Goal: Information Seeking & Learning: Learn about a topic

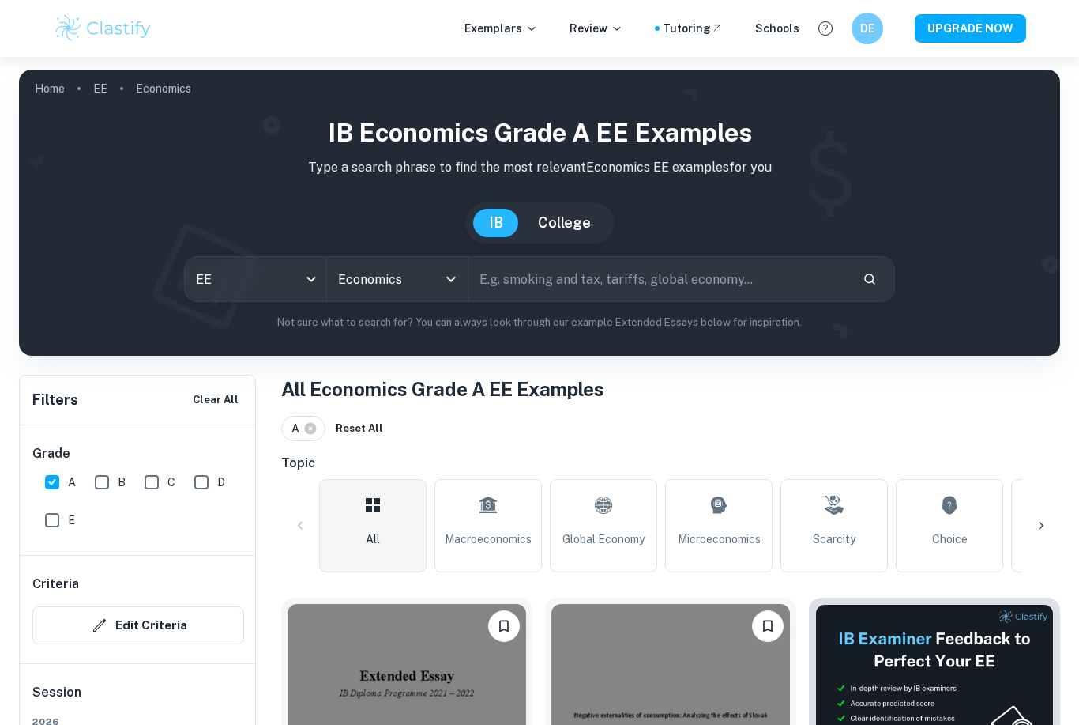
scroll to position [256, 0]
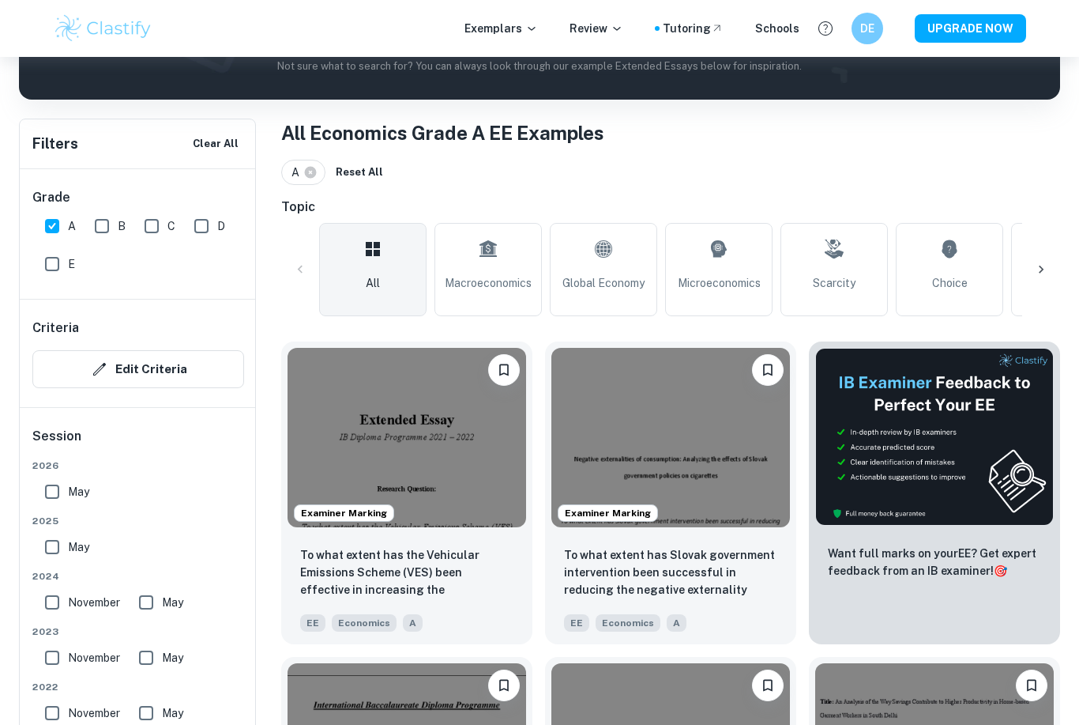
click at [344, 417] on img at bounding box center [407, 437] width 239 height 179
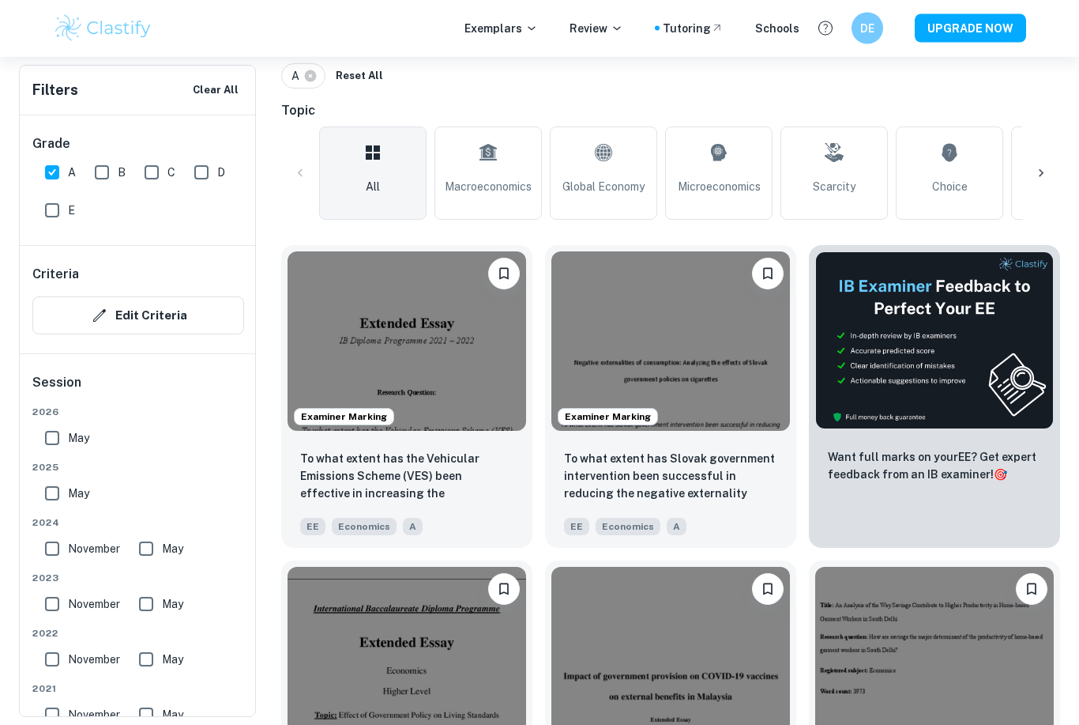
scroll to position [354, 0]
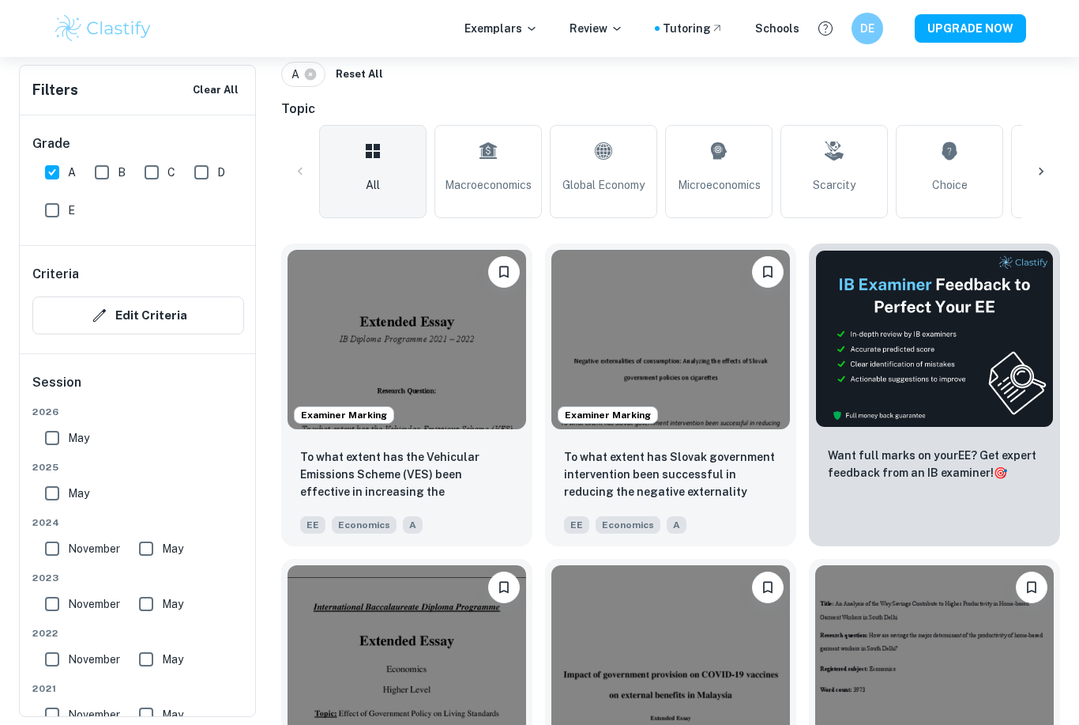
click at [317, 286] on img at bounding box center [407, 339] width 239 height 179
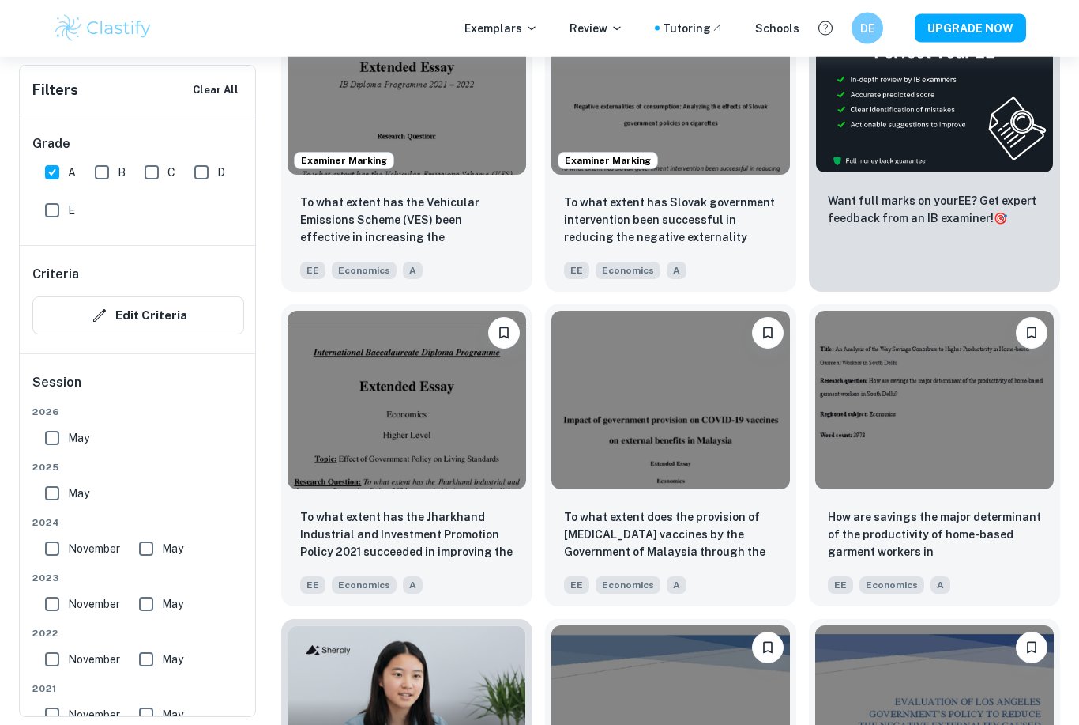
scroll to position [608, 0]
click at [726, 552] on p "To what extent does the provision of [MEDICAL_DATA] vaccines by the Government …" at bounding box center [670, 535] width 213 height 54
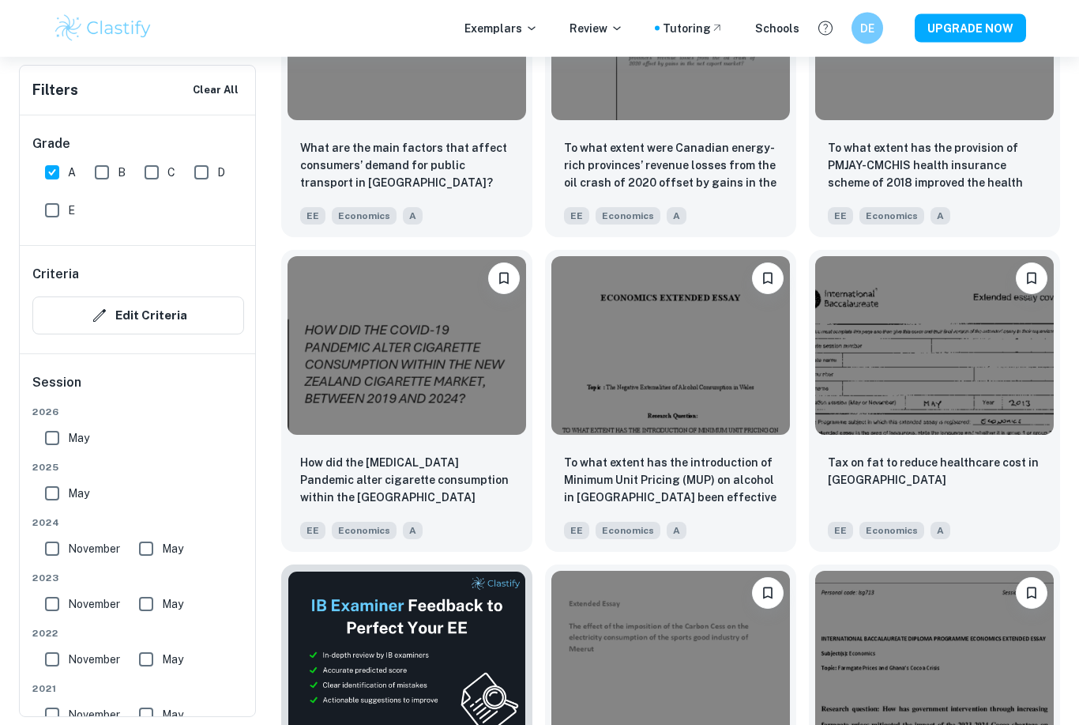
scroll to position [2020, 0]
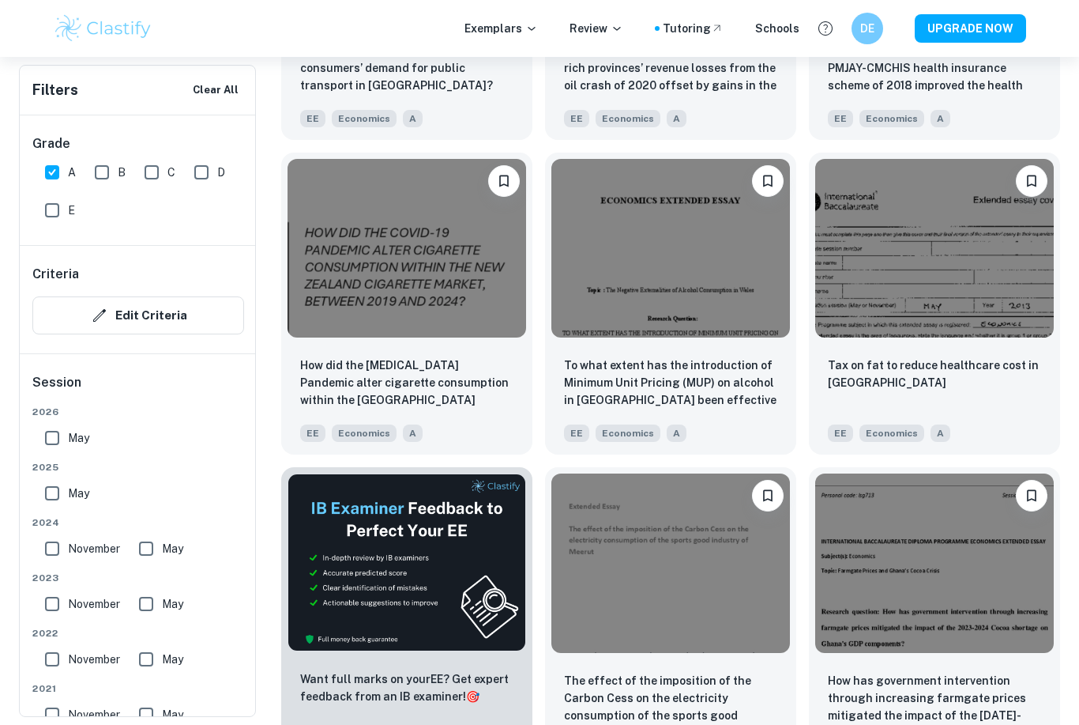
click at [741, 384] on p "To what extent has the introduction of Minimum Unit Pricing (MUP) on alcohol in…" at bounding box center [670, 383] width 213 height 54
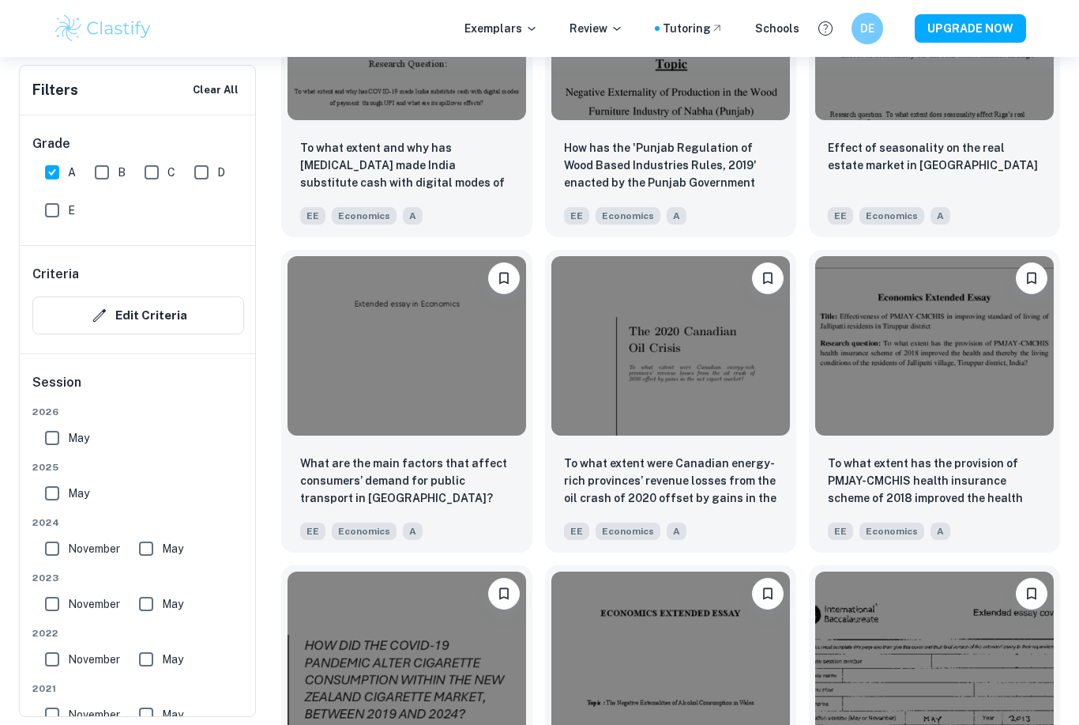
scroll to position [1608, 0]
click at [736, 488] on p "To what extent were Canadian energy-rich provinces’ revenue losses from the oil…" at bounding box center [670, 481] width 213 height 54
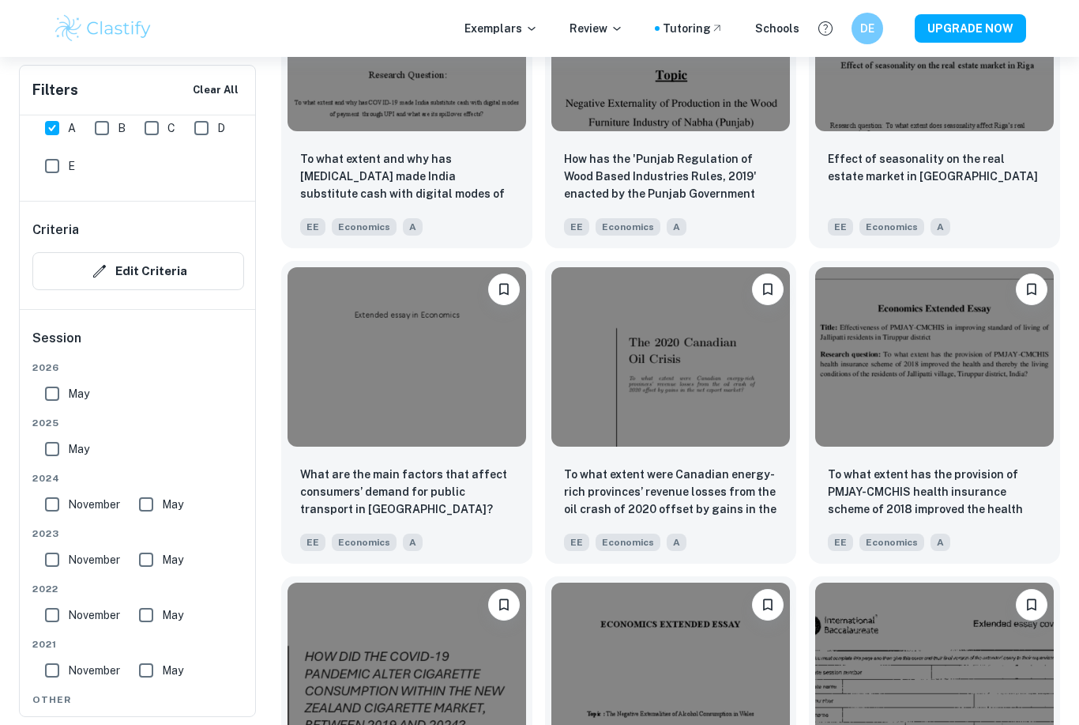
scroll to position [1572, 0]
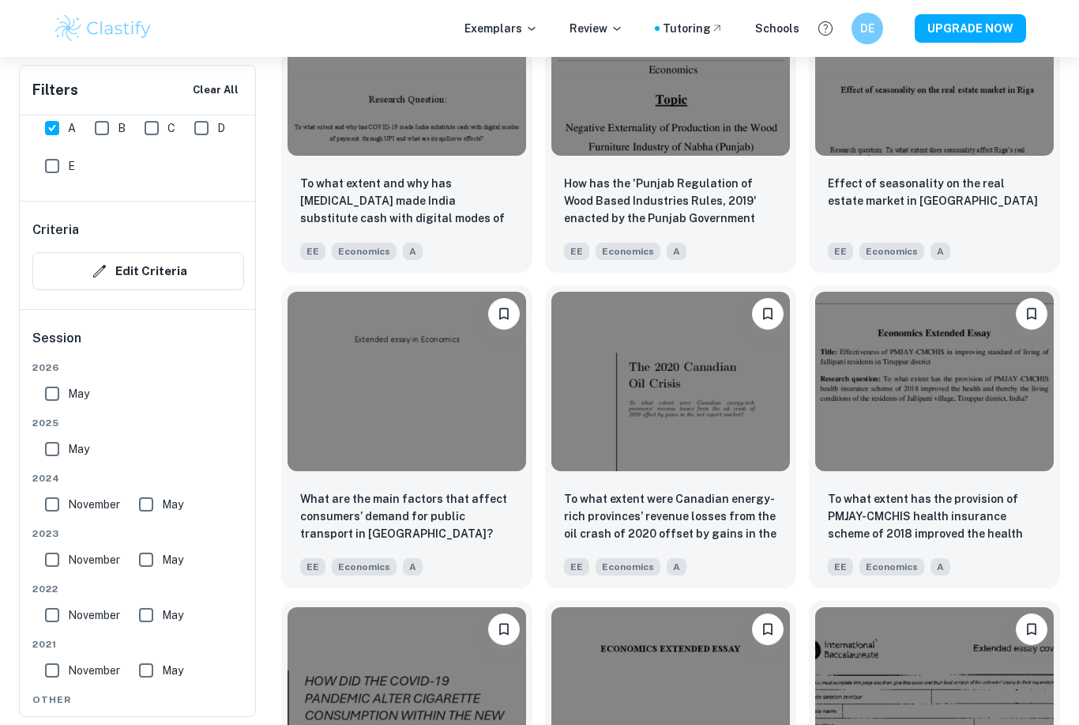
click at [57, 134] on input "A" at bounding box center [52, 128] width 32 height 32
checkbox input "false"
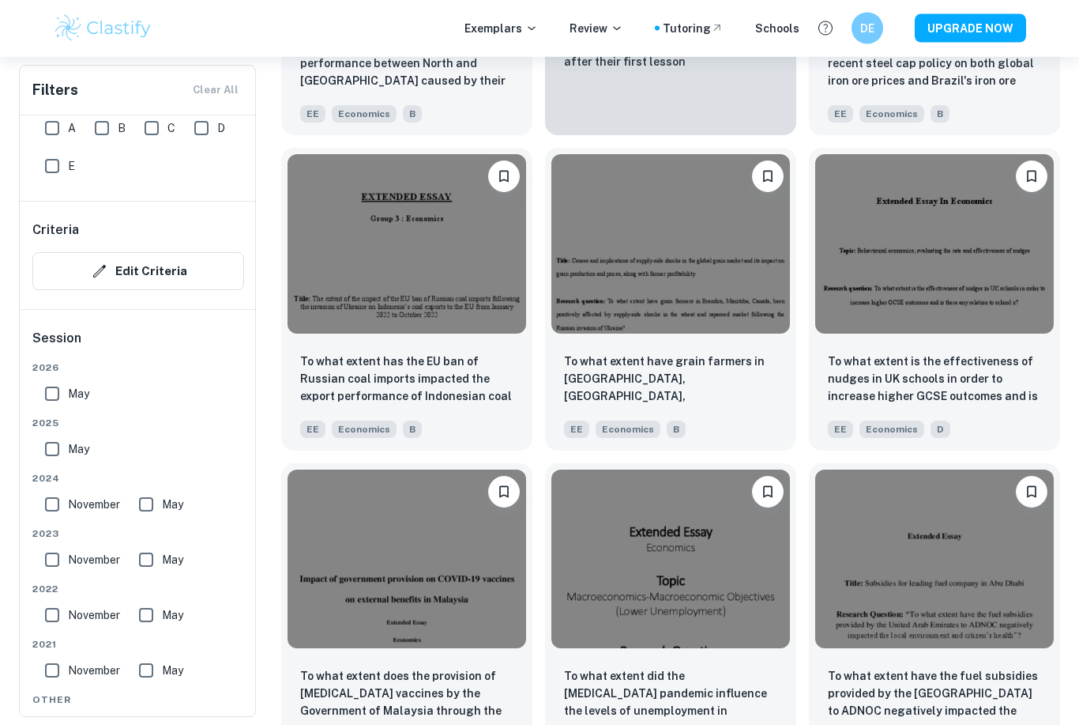
scroll to position [2933, 0]
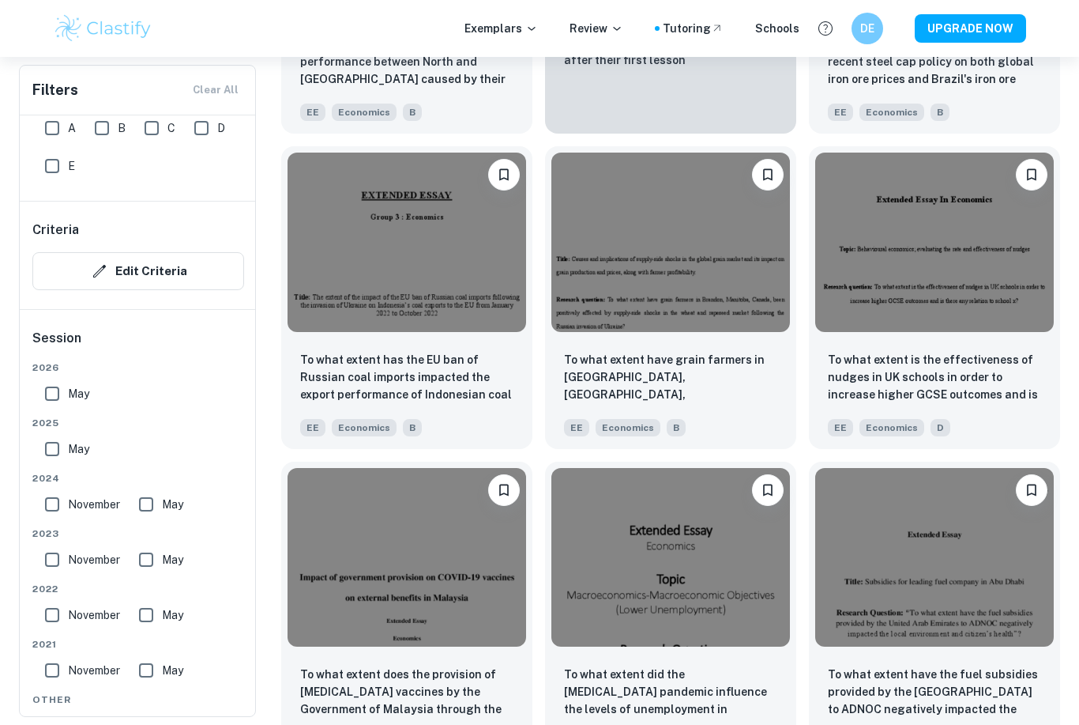
click at [378, 245] on img at bounding box center [407, 242] width 239 height 179
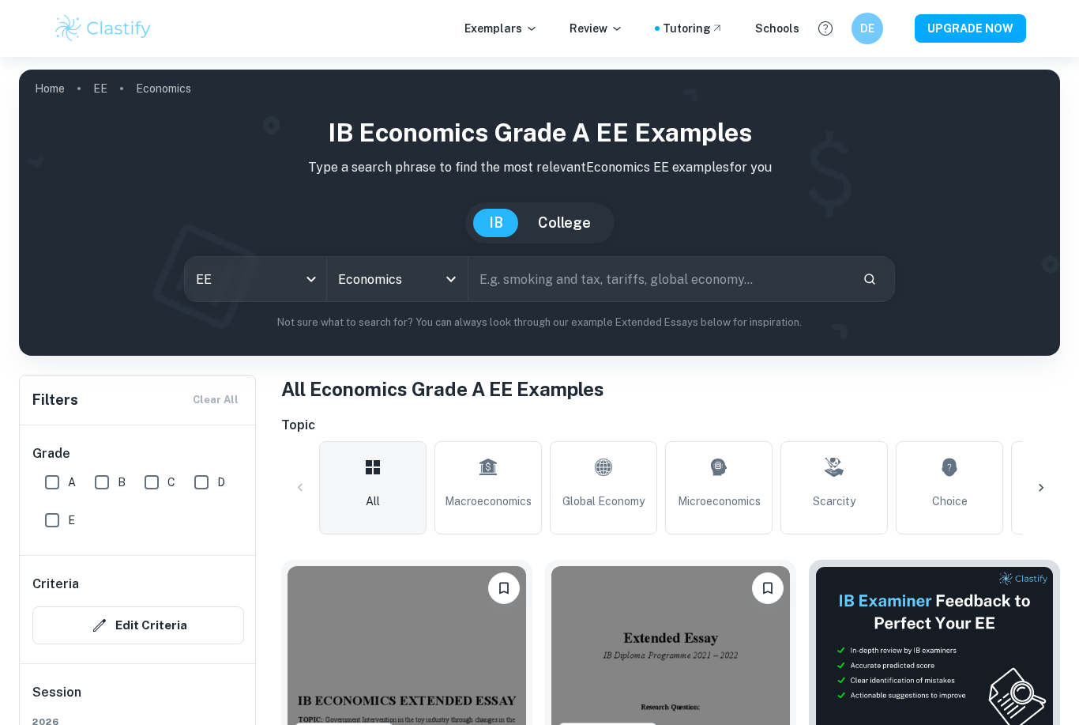
click at [414, 273] on input "Economics" at bounding box center [375, 279] width 83 height 30
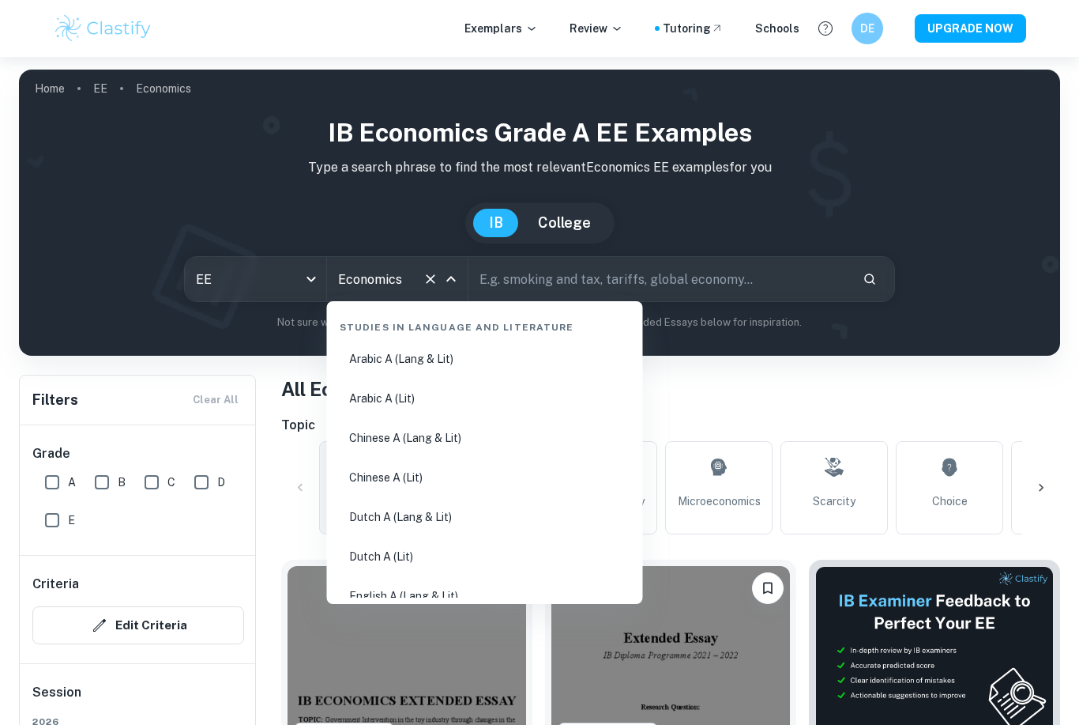
scroll to position [1677, 0]
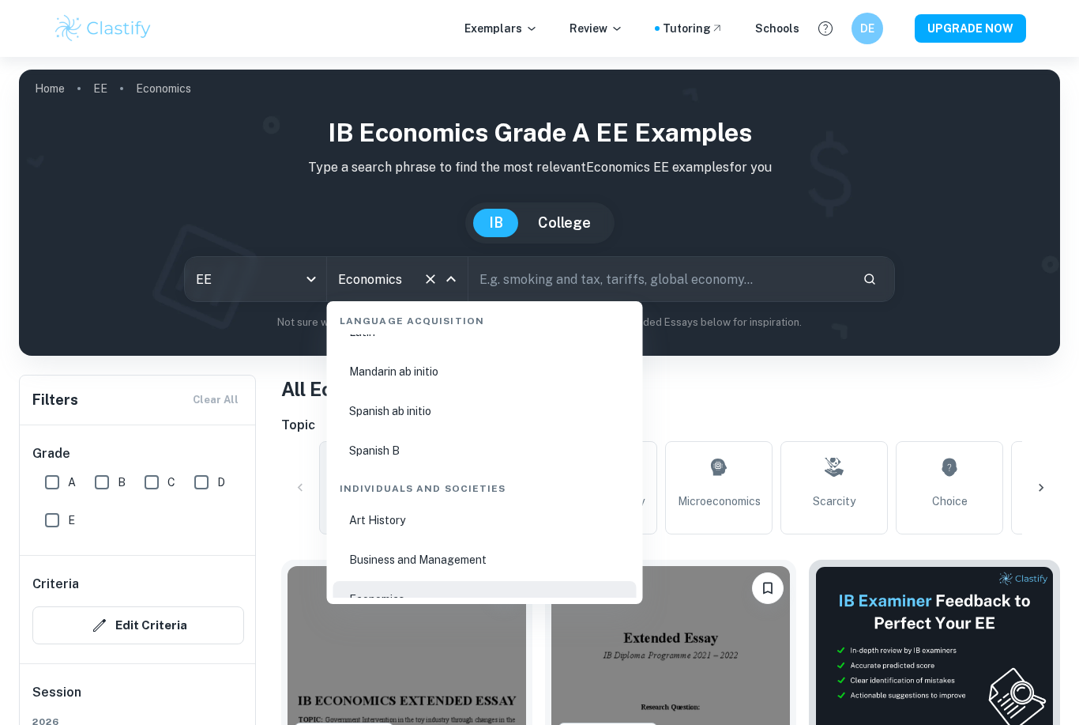
click at [870, 178] on div "IB Economics Grade A EE examples Type a search phrase to find the most relevant…" at bounding box center [540, 222] width 1016 height 217
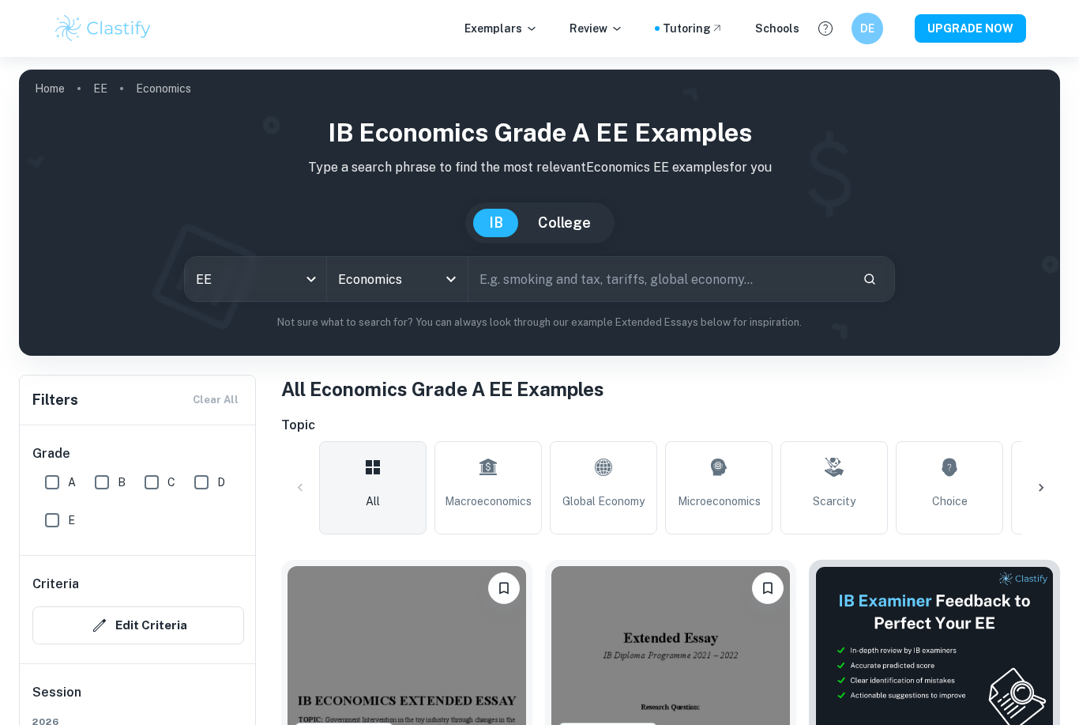
click at [453, 271] on icon "Open" at bounding box center [451, 278] width 19 height 19
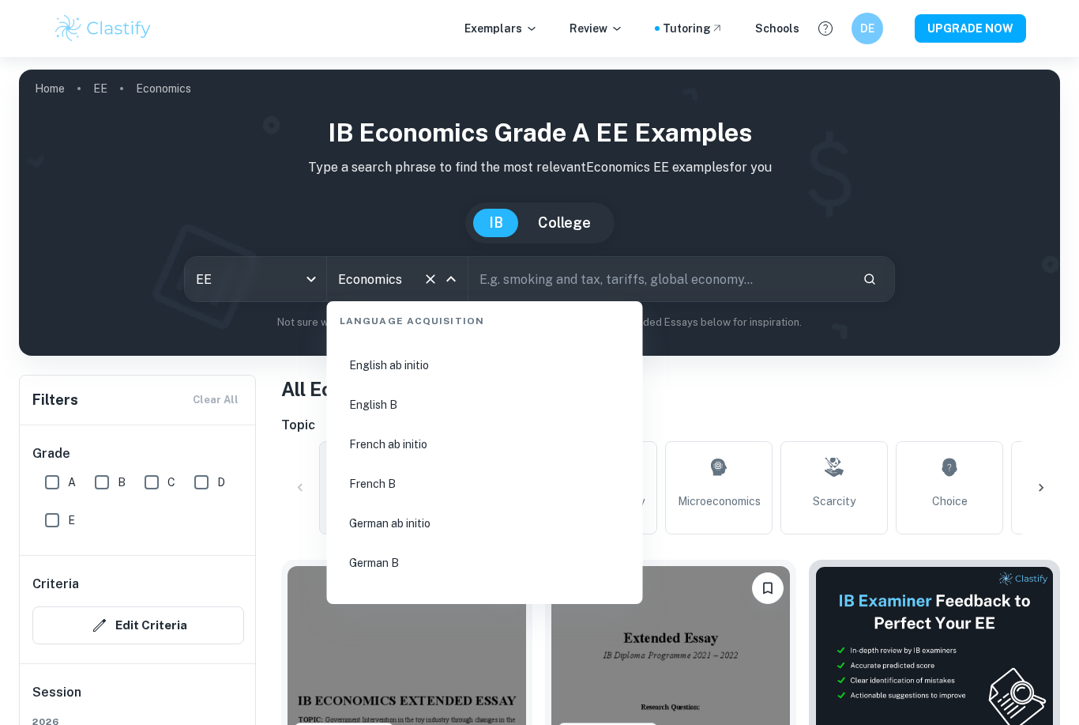
scroll to position [1139, 0]
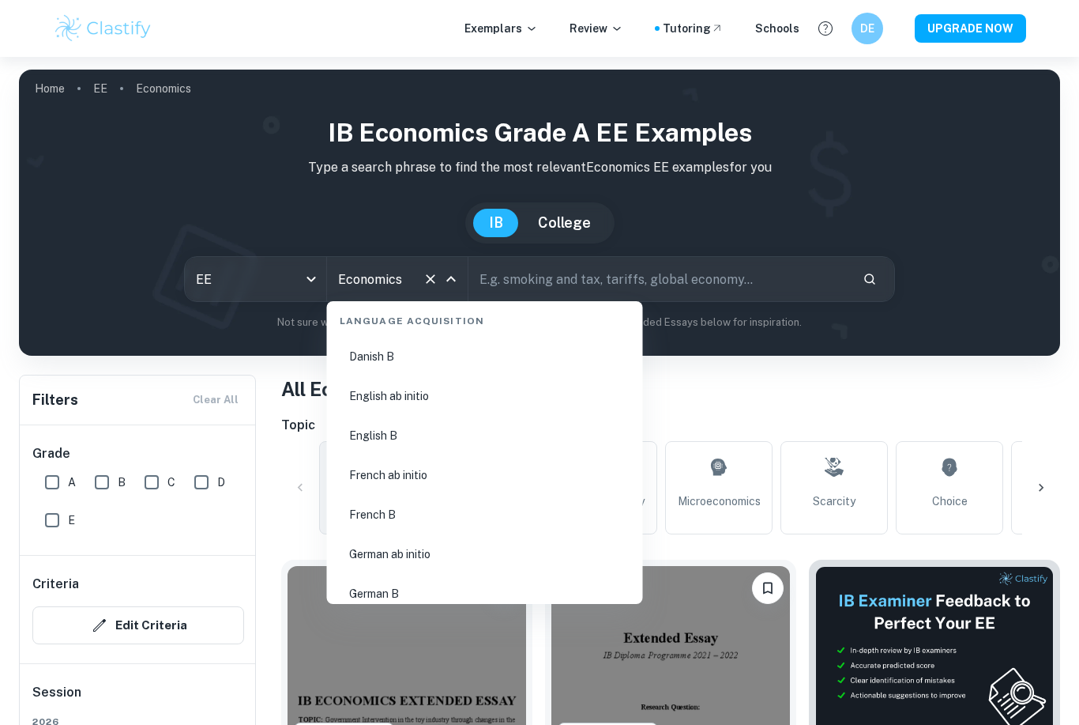
click at [476, 500] on li "French B" at bounding box center [484, 514] width 303 height 36
type input "French B"
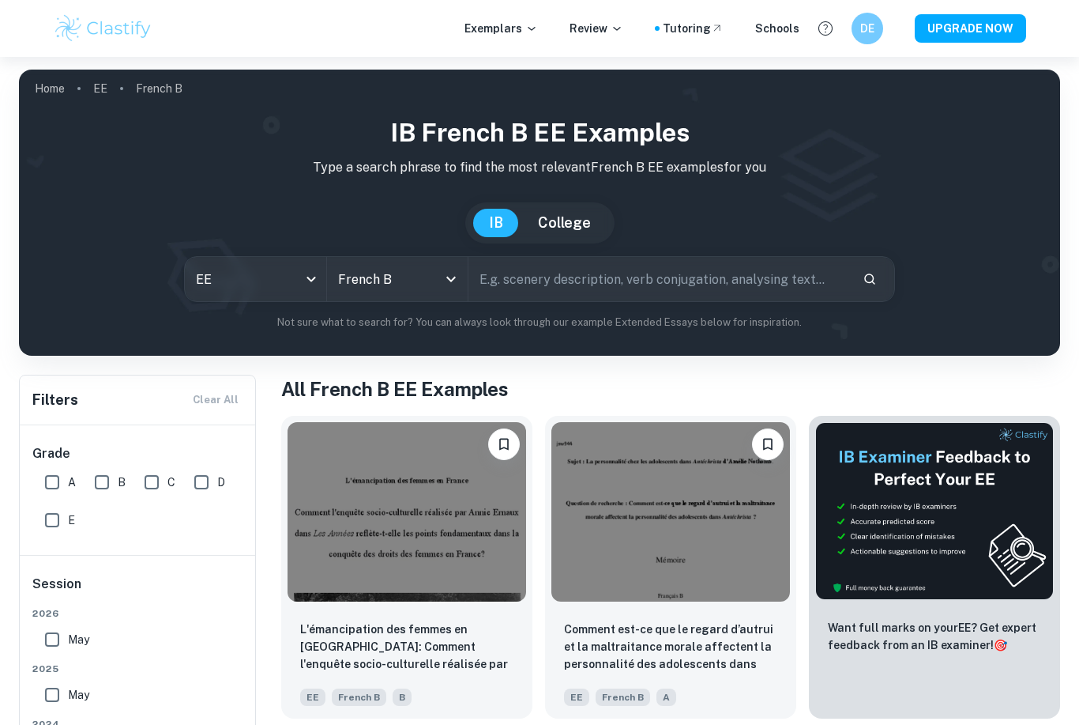
click at [454, 274] on icon "Open" at bounding box center [451, 278] width 19 height 19
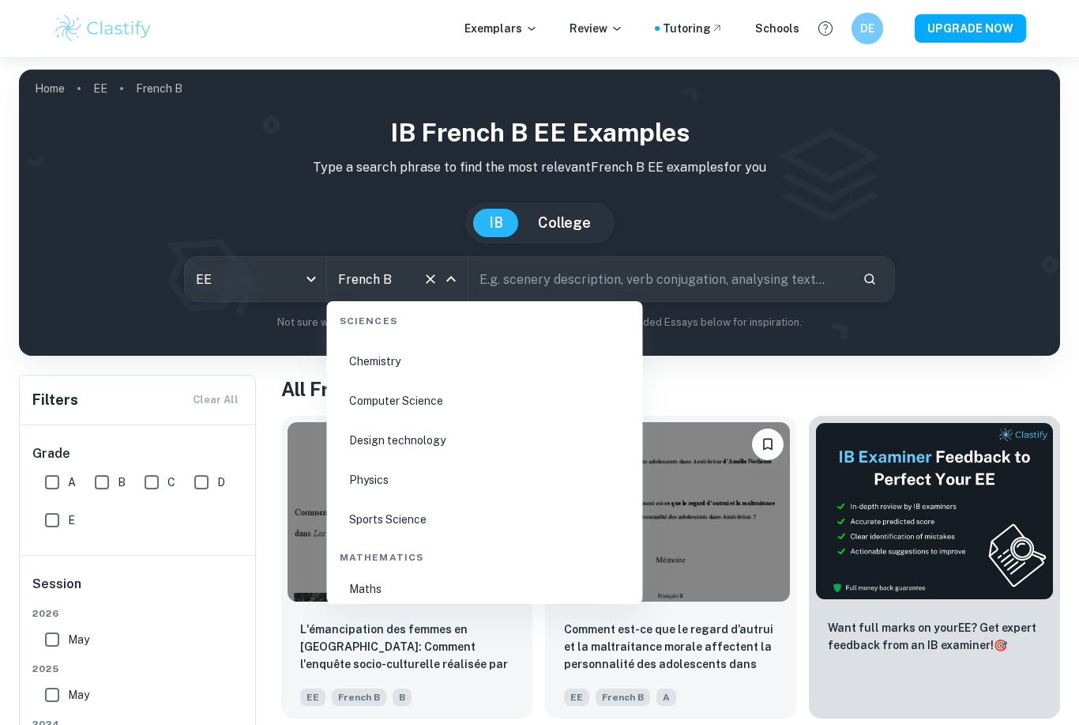
scroll to position [2382, 0]
click at [382, 581] on li "Maths" at bounding box center [484, 586] width 303 height 36
type input "Maths"
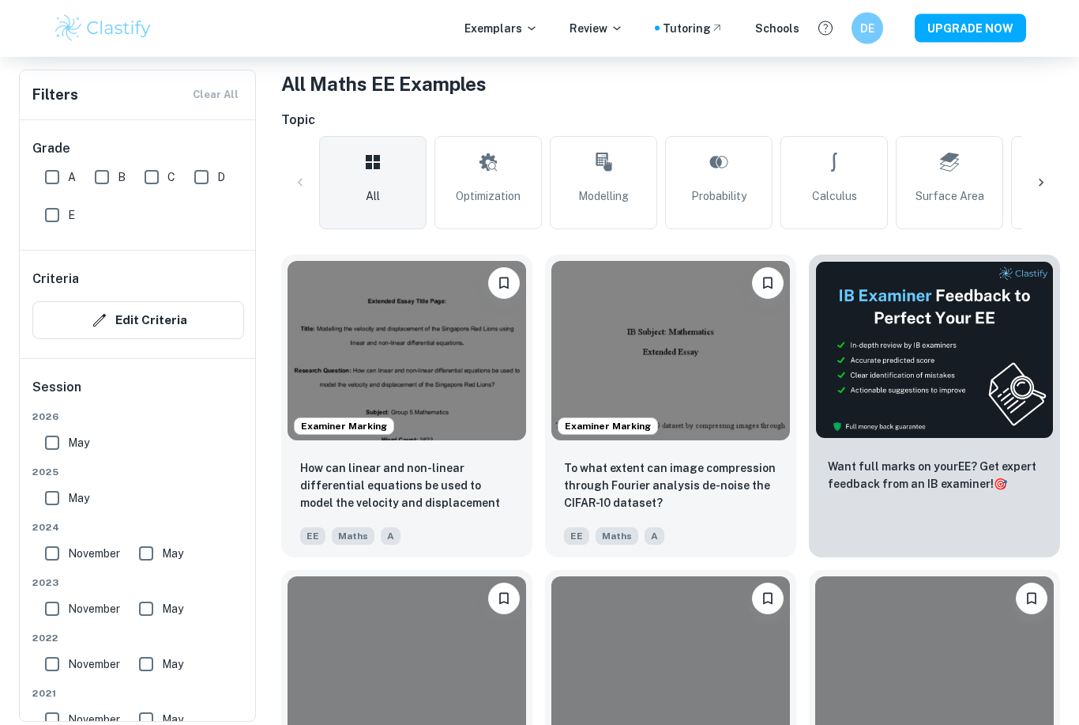
scroll to position [309, 0]
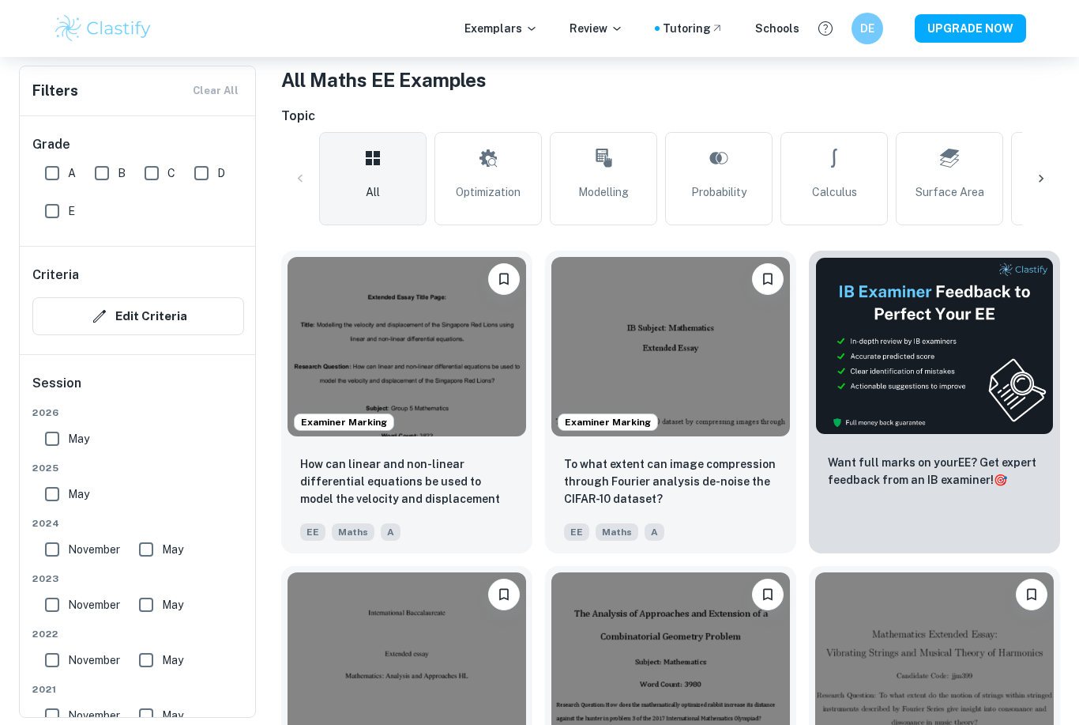
click at [525, 381] on img at bounding box center [407, 346] width 239 height 179
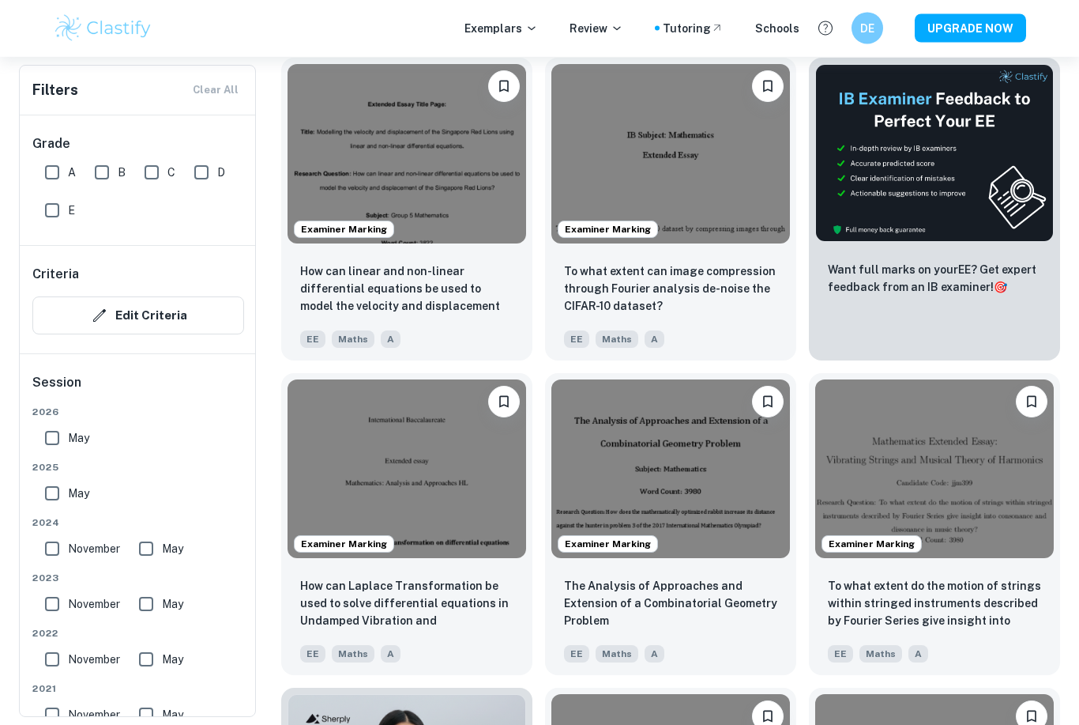
scroll to position [502, 0]
click at [763, 192] on img at bounding box center [671, 153] width 239 height 179
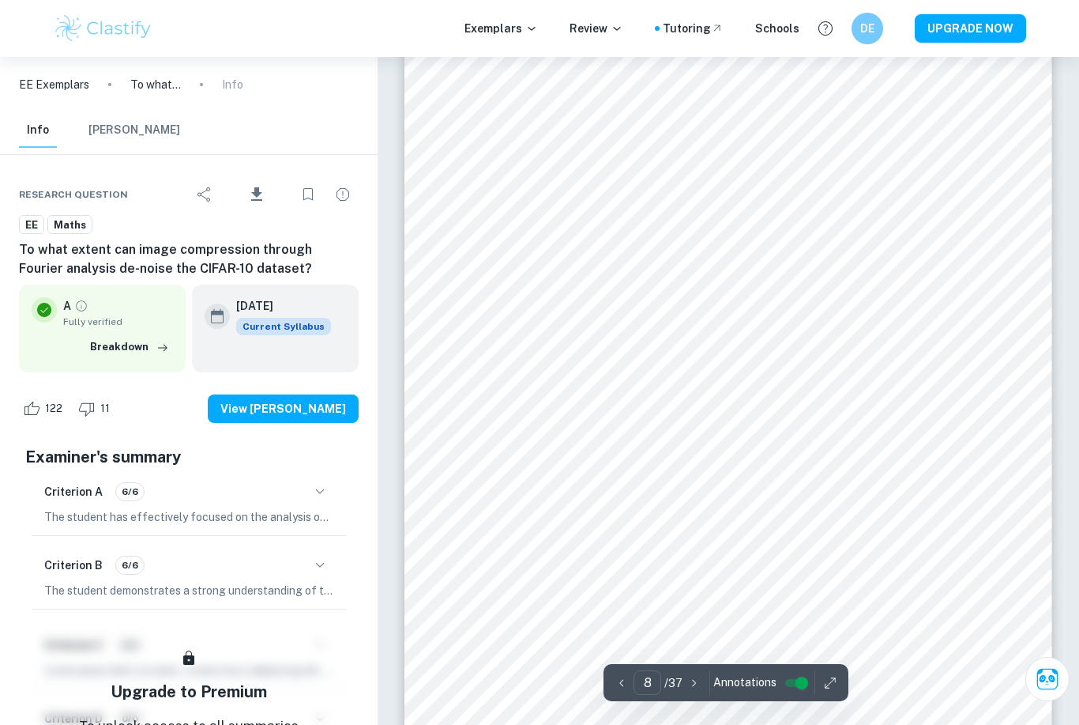
scroll to position [6306, 0]
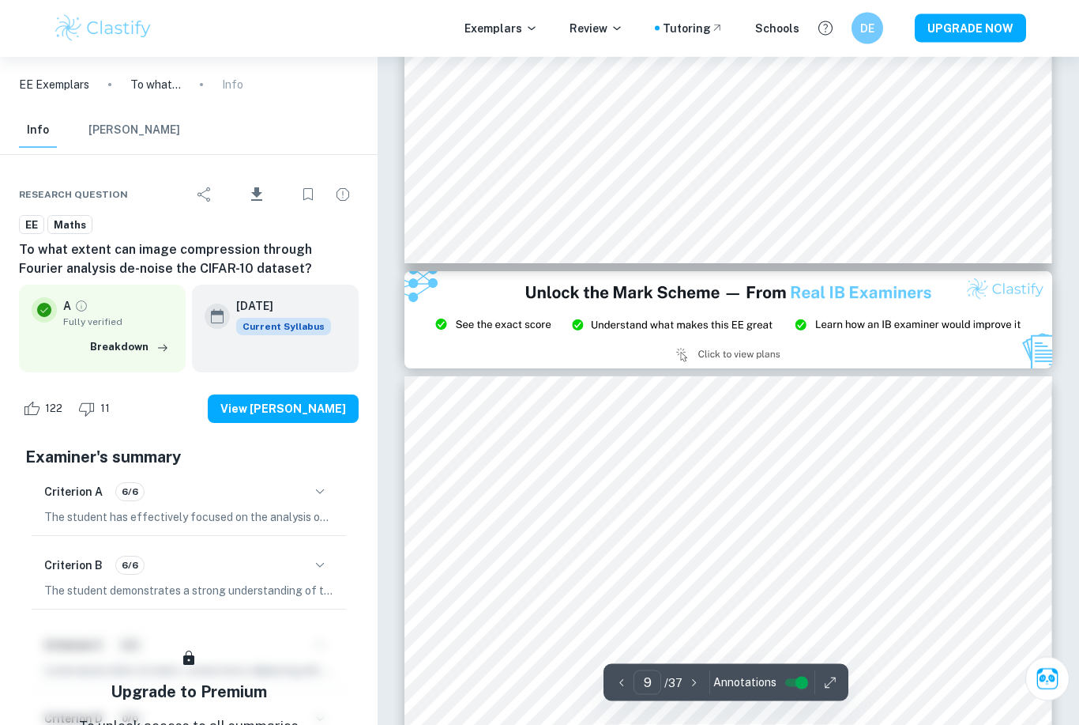
type input "8"
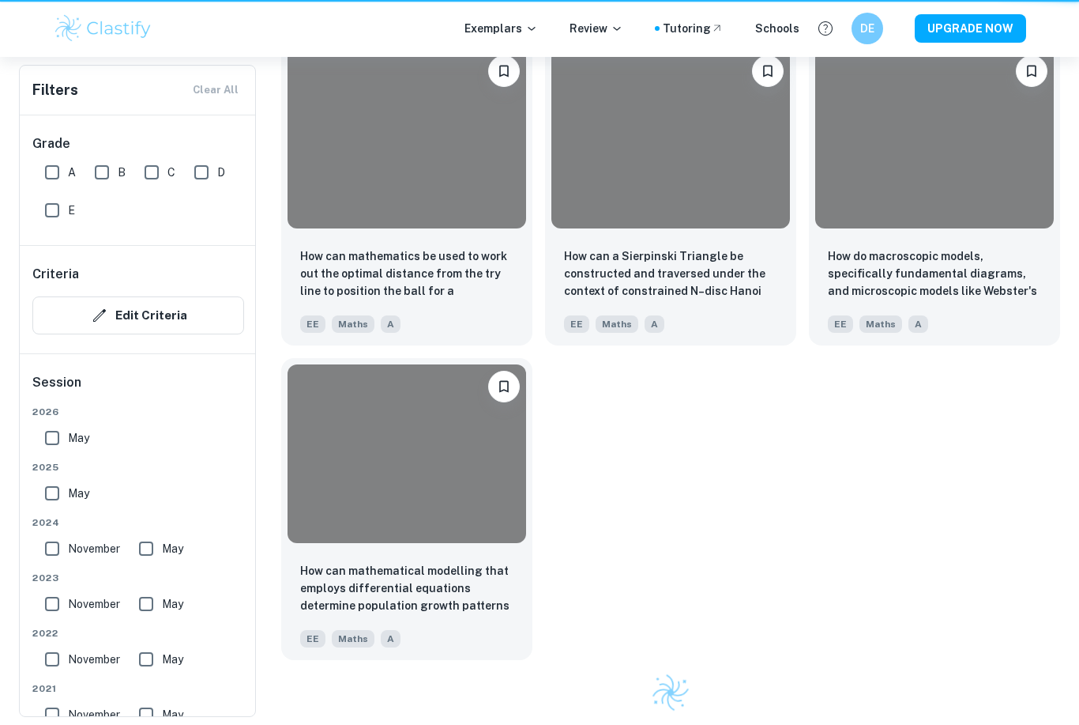
scroll to position [548, 0]
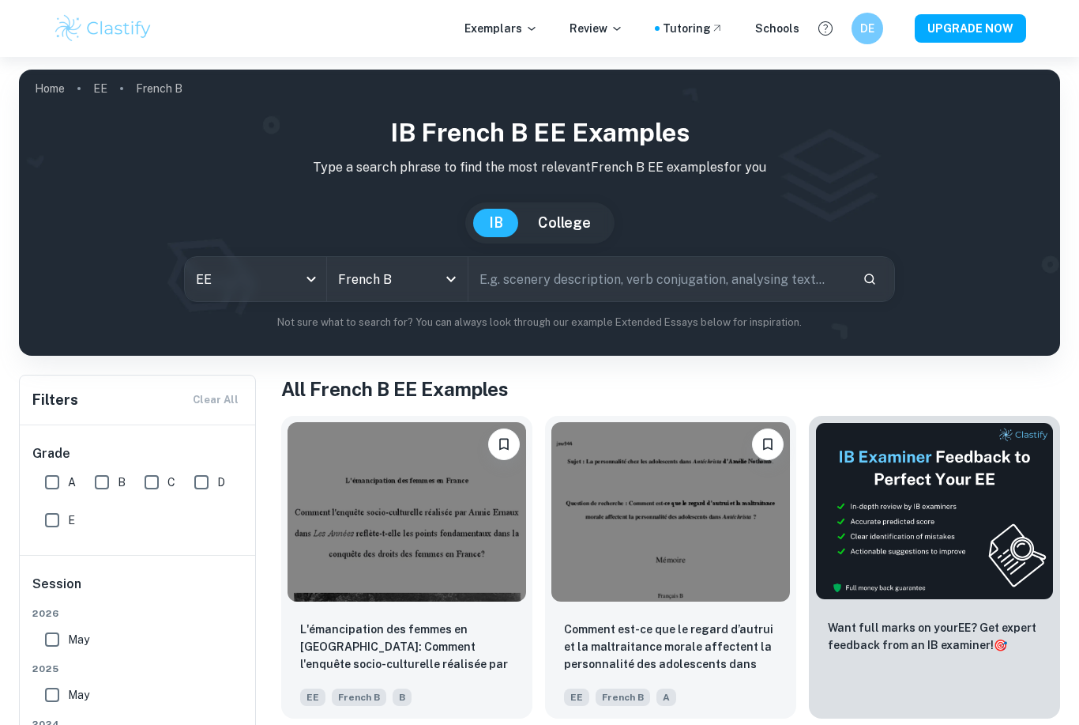
click at [452, 285] on icon "Open" at bounding box center [451, 278] width 19 height 19
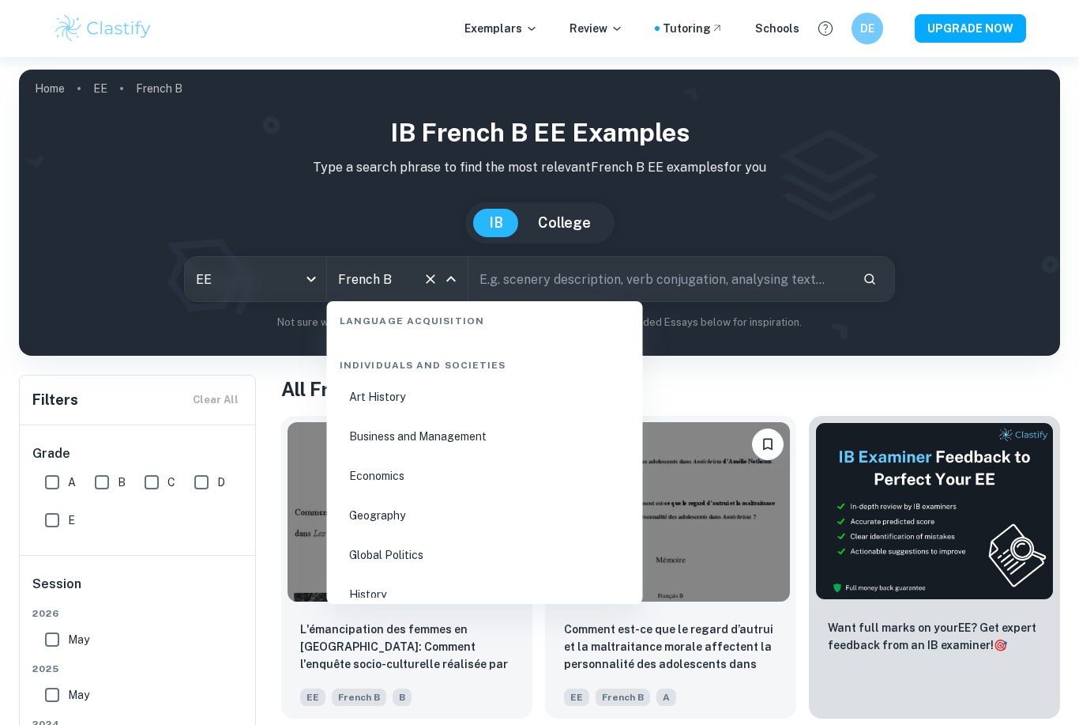
scroll to position [1791, 0]
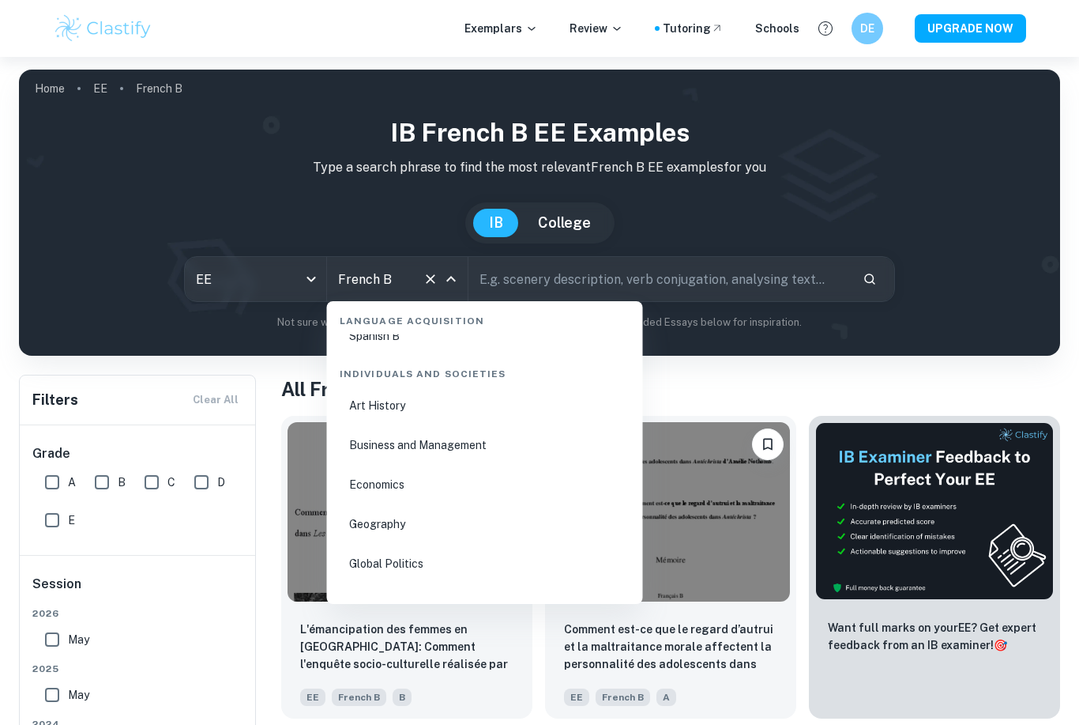
click at [409, 484] on li "Economics" at bounding box center [484, 484] width 303 height 36
type input "Economics"
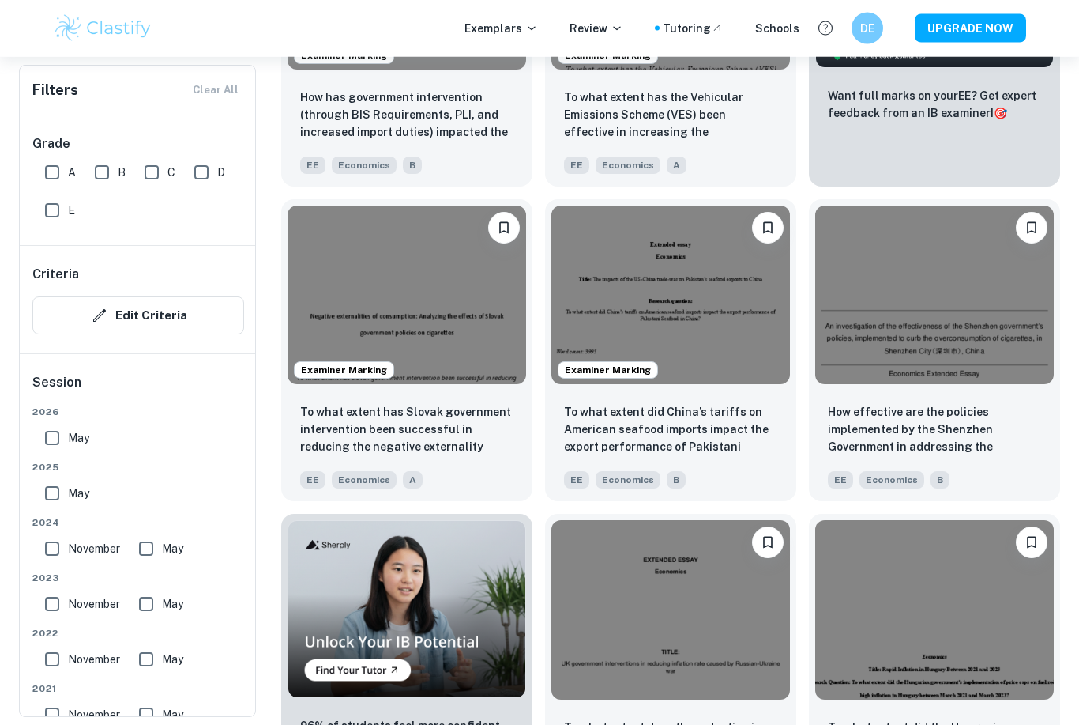
scroll to position [676, 0]
click at [740, 433] on p "To what extent did China’s tariffs on American seafood imports impact the expor…" at bounding box center [670, 430] width 213 height 54
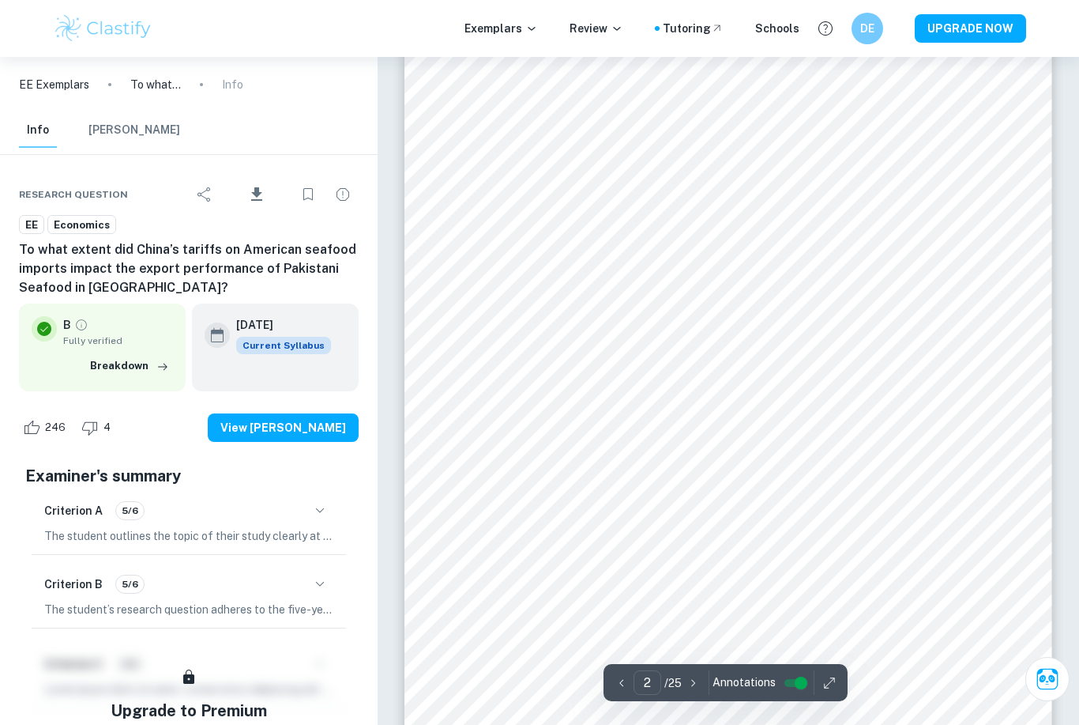
scroll to position [1003, 0]
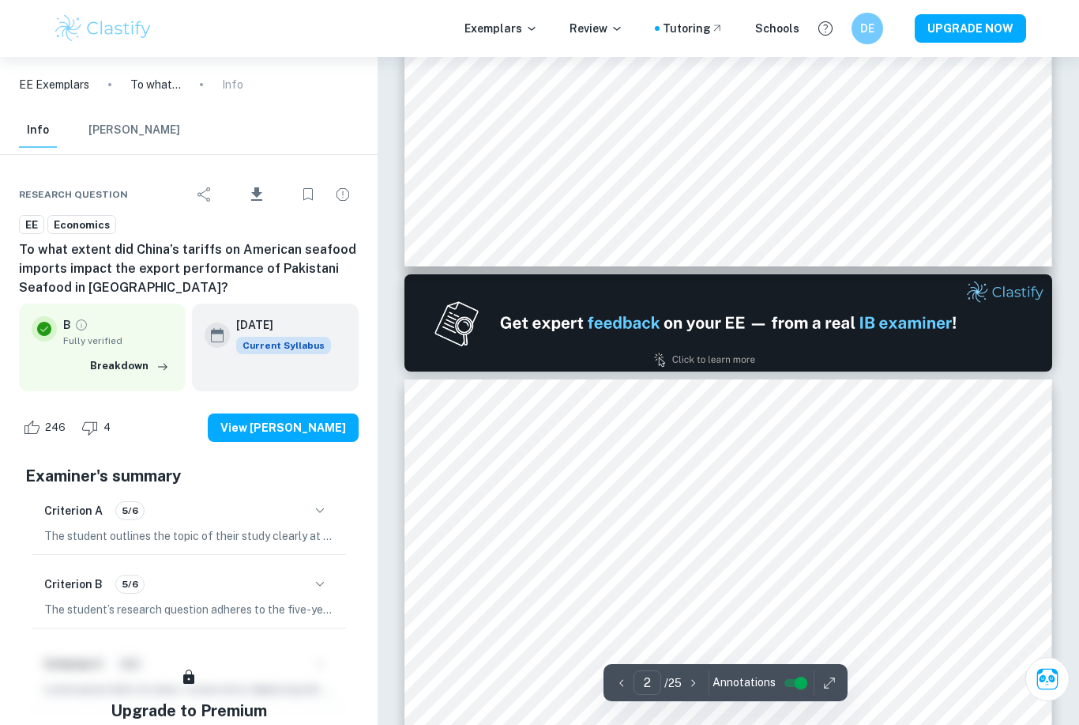
type input "1"
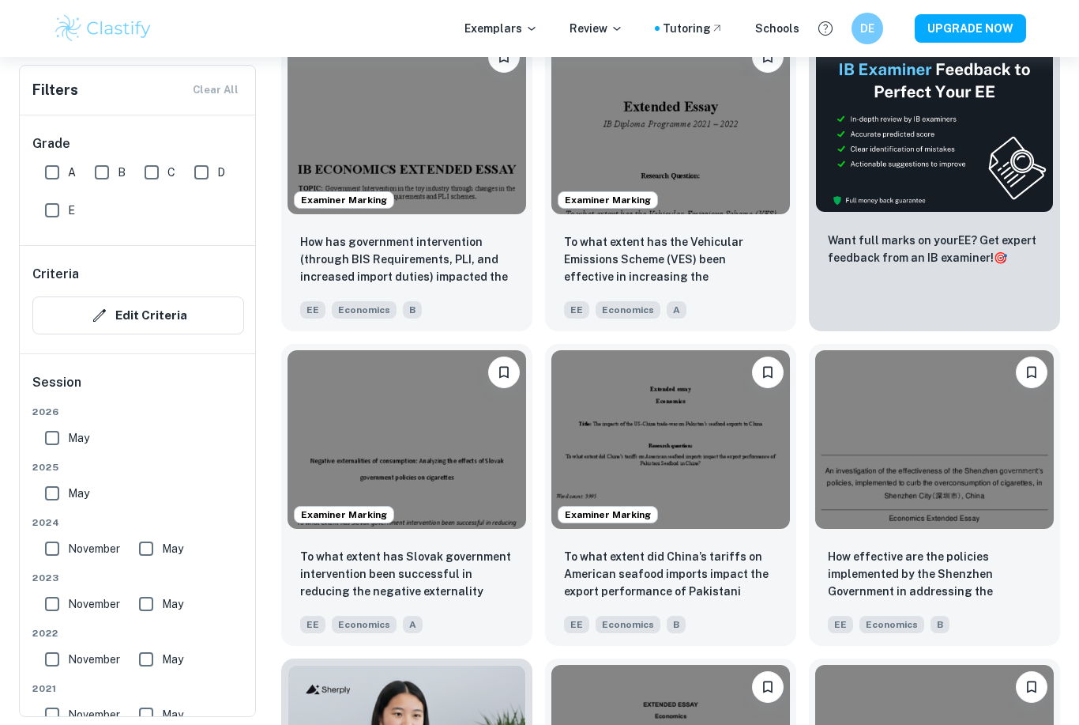
scroll to position [516, 0]
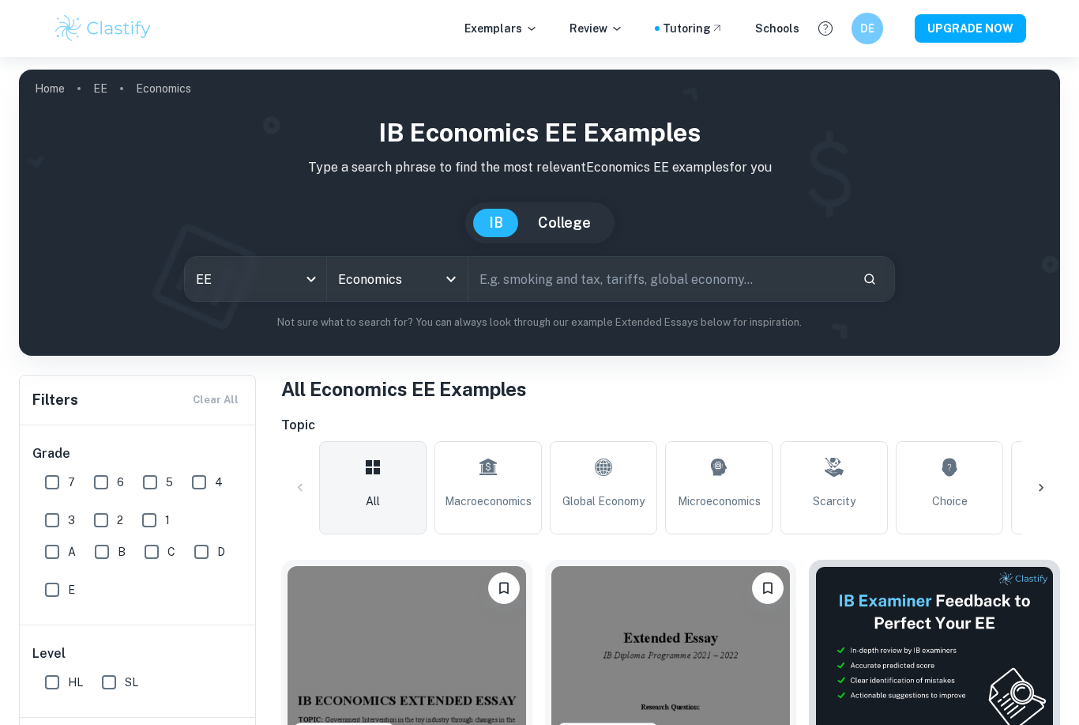
scroll to position [265, 0]
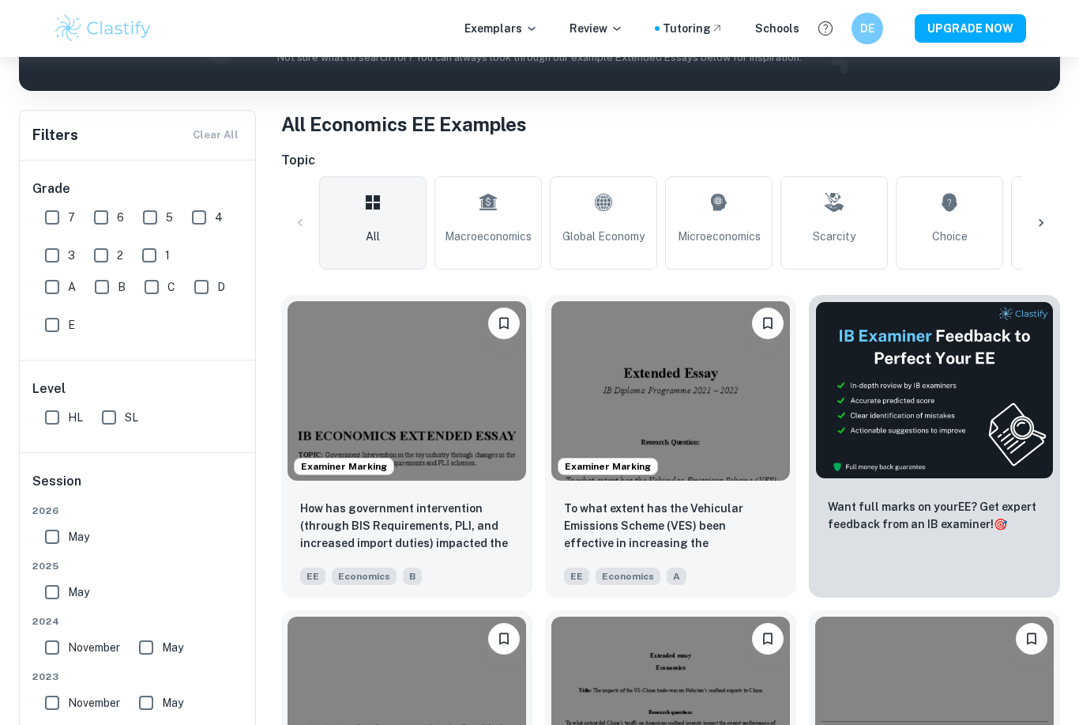
click at [464, 380] on img at bounding box center [407, 390] width 239 height 179
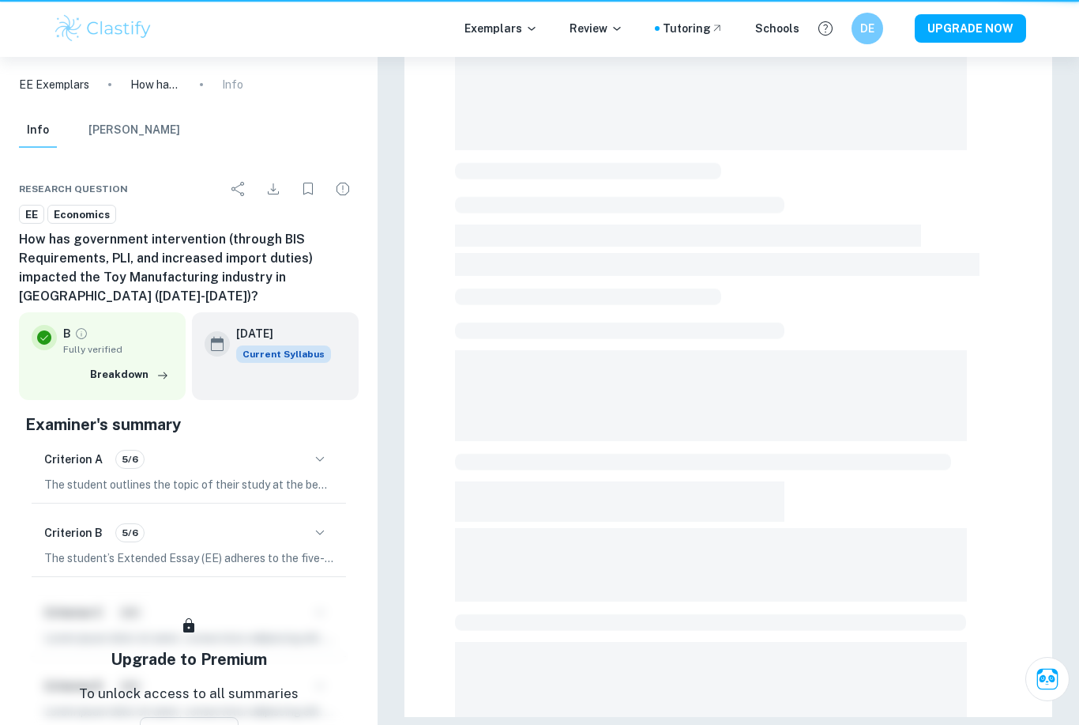
scroll to position [0, 0]
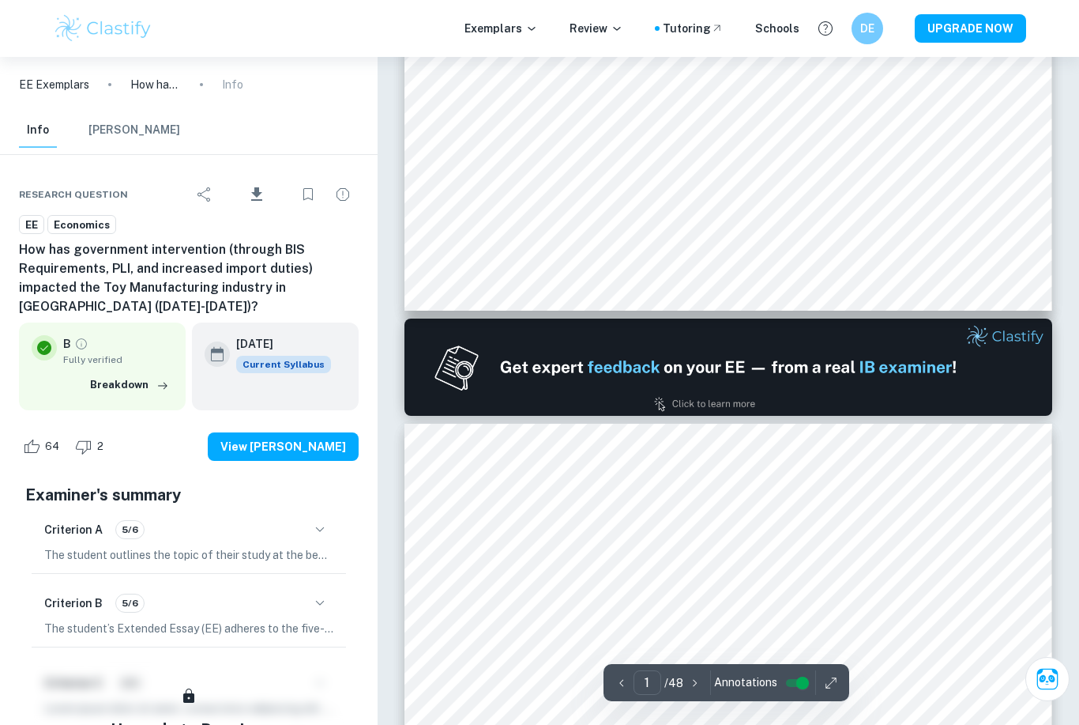
type input "2"
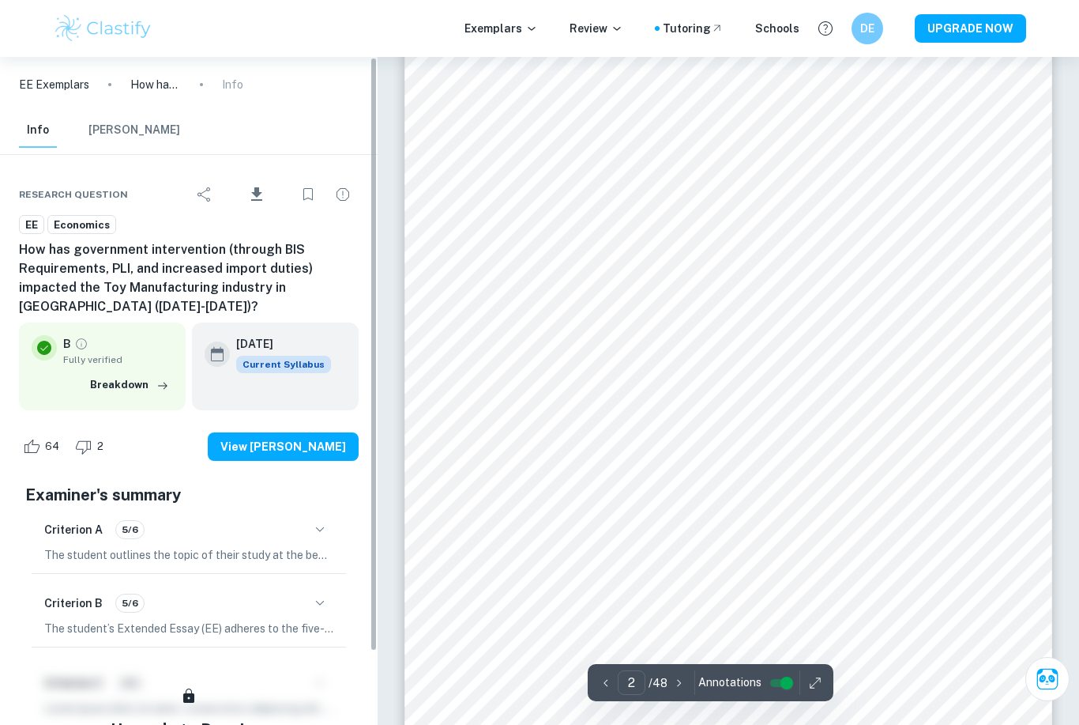
scroll to position [1124, 0]
